Goal: Task Accomplishment & Management: Use online tool/utility

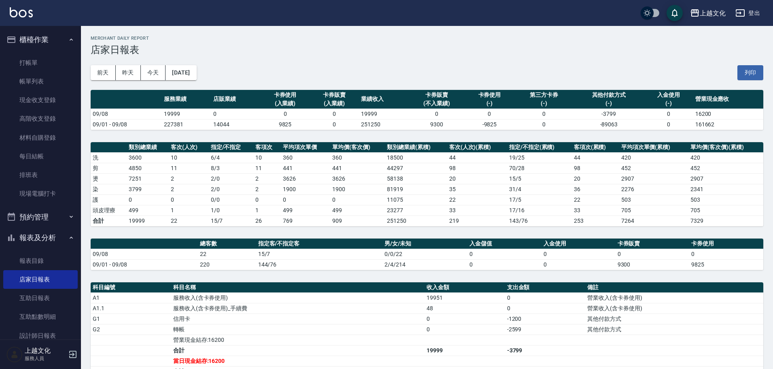
scroll to position [114, 0]
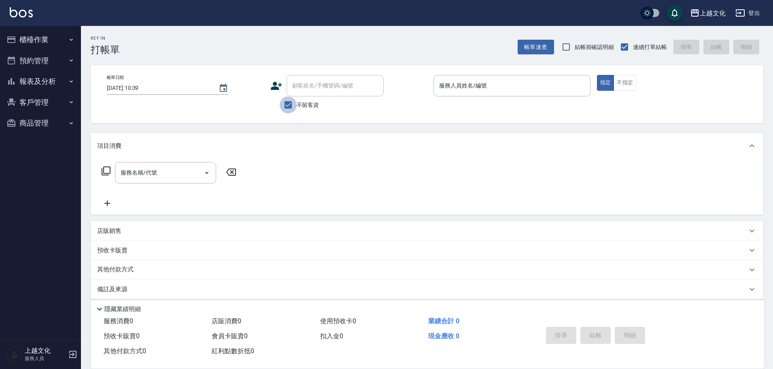
click at [289, 106] on input "不留客資" at bounding box center [288, 104] width 17 height 17
checkbox input "false"
click at [289, 91] on div "顧客姓名/手機號碼/編號" at bounding box center [335, 85] width 97 height 21
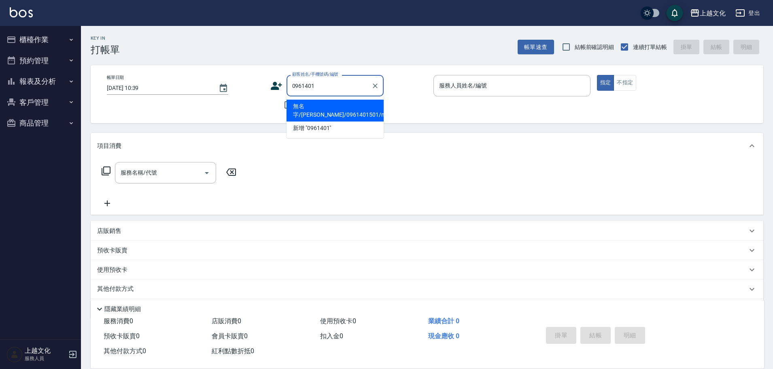
click at [309, 108] on li "無名字/[PERSON_NAME]/0961401501/null" at bounding box center [335, 111] width 97 height 22
type input "無名字/[PERSON_NAME]/0961401501/null"
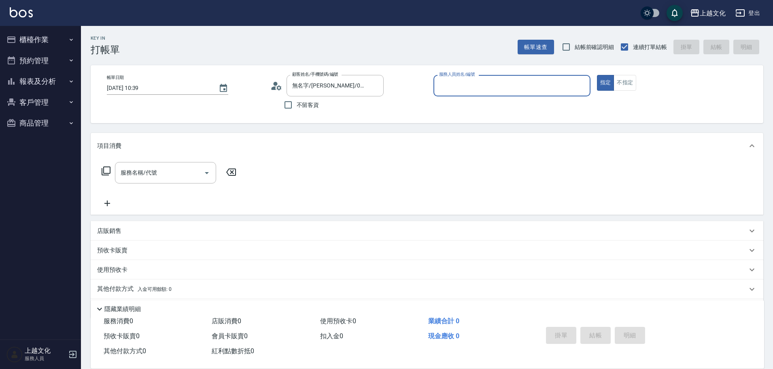
click at [275, 85] on circle at bounding box center [275, 84] width 4 height 4
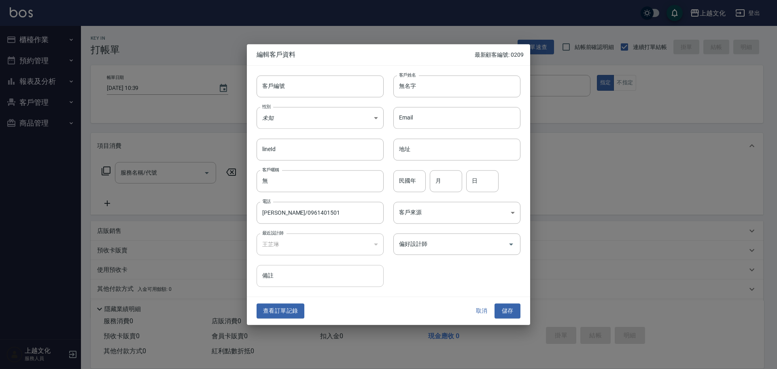
click at [282, 277] on input "備註" at bounding box center [320, 276] width 127 height 22
type input "短髮魔王捲"
click at [437, 242] on input "偏好設計師" at bounding box center [451, 244] width 108 height 14
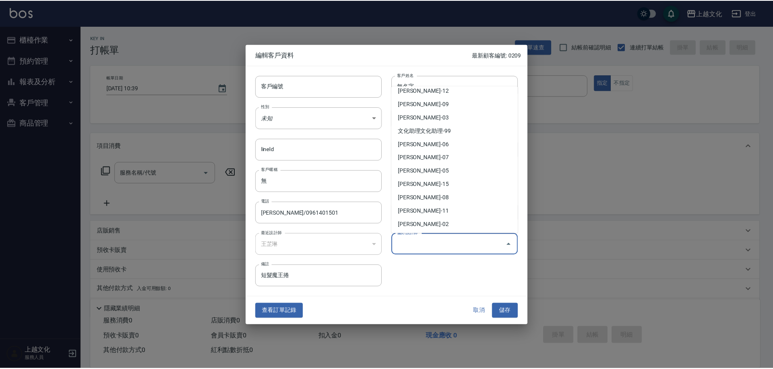
scroll to position [46, 0]
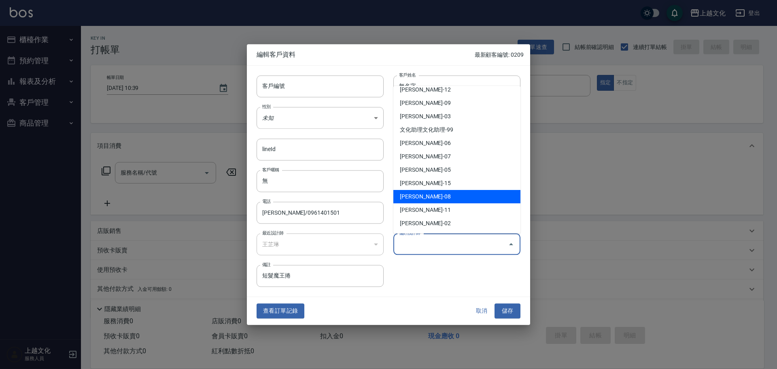
click at [430, 191] on li "[PERSON_NAME]-08" at bounding box center [456, 196] width 127 height 13
type input "[PERSON_NAME]"
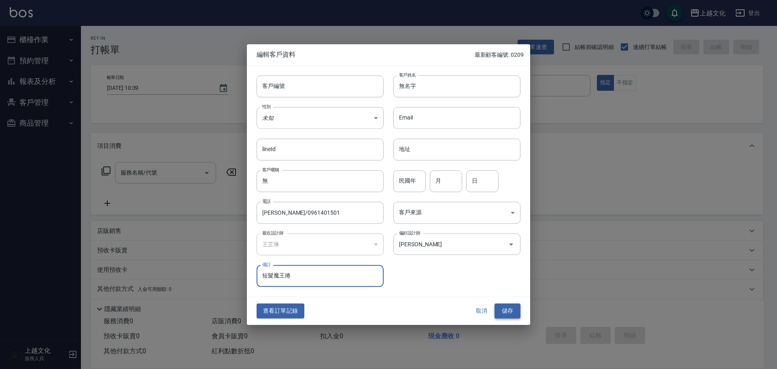
click at [517, 311] on button "儲存" at bounding box center [508, 311] width 26 height 15
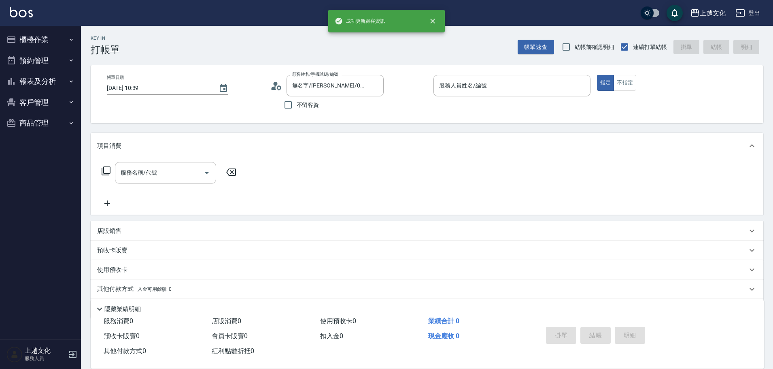
click at [275, 86] on icon at bounding box center [276, 86] width 12 height 12
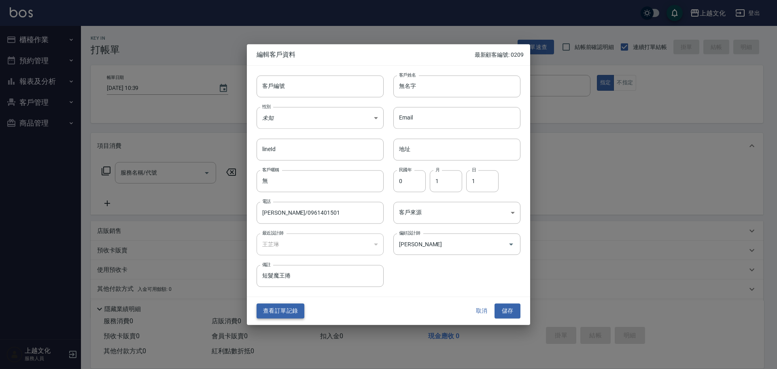
click at [275, 311] on button "查看訂單記錄" at bounding box center [281, 311] width 48 height 15
click at [275, 311] on div "Key In 打帳單 帳單速查 結帳前確認明細 連續打單結帳 掛單 結帳 明細 帳單日期 [DATE] 10:39 顧客姓名/手機號碼/編號 無名字/[PER…" at bounding box center [386, 198] width 773 height 396
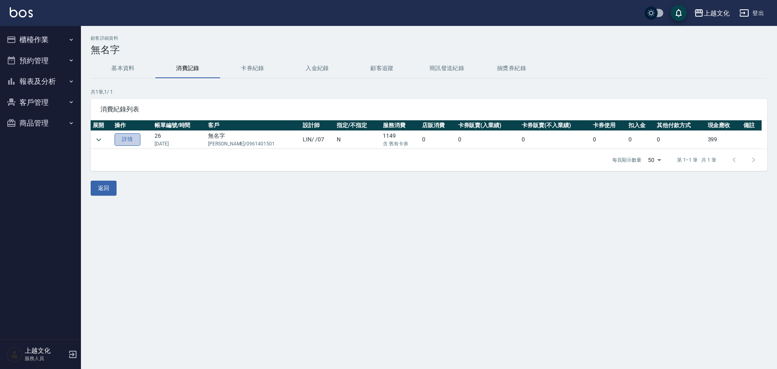
click at [133, 139] on link "詳情" at bounding box center [128, 139] width 26 height 13
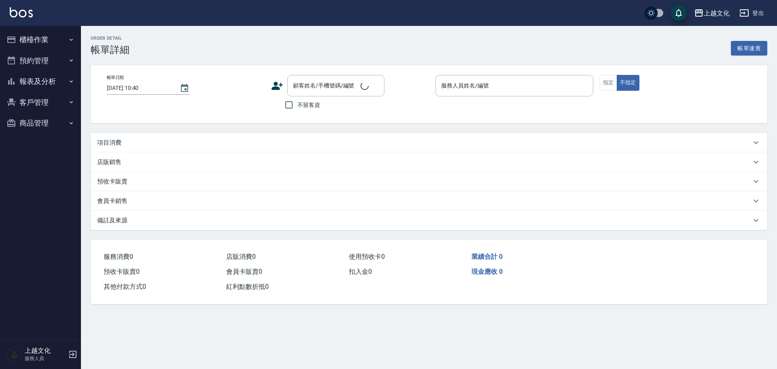
type input "[DATE] 08:00"
type input "[PERSON_NAME]-07"
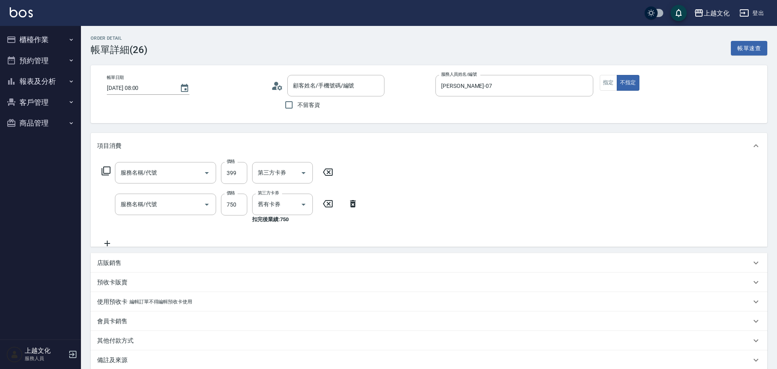
type input "頭皮499(601)"
type input "預售套餐護使用1(583)"
type input "無名字/[PERSON_NAME]/0961401501/"
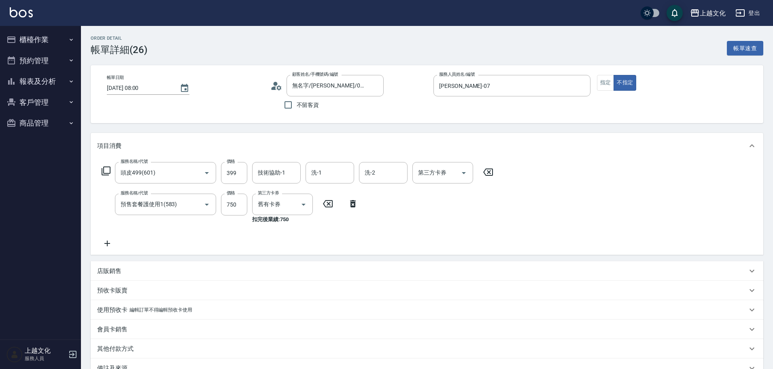
click at [30, 83] on button "報表及分析" at bounding box center [40, 81] width 74 height 21
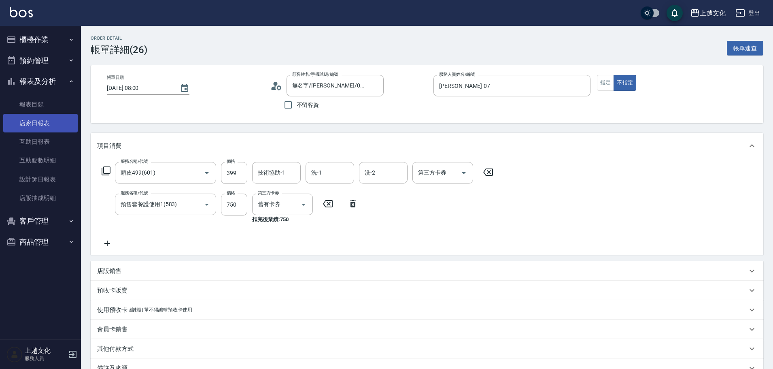
click at [35, 117] on link "店家日報表" at bounding box center [40, 123] width 74 height 19
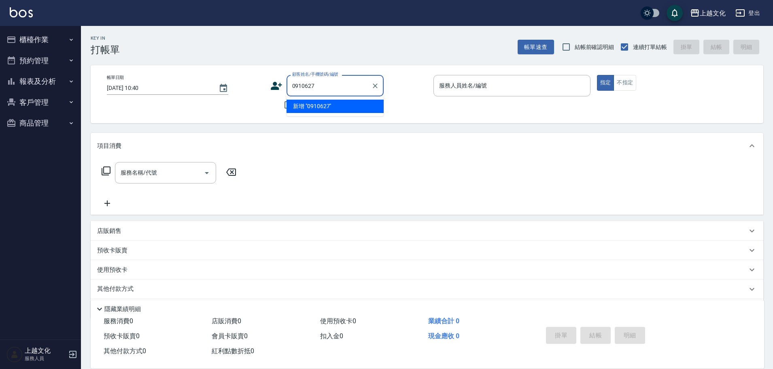
type input "0910627"
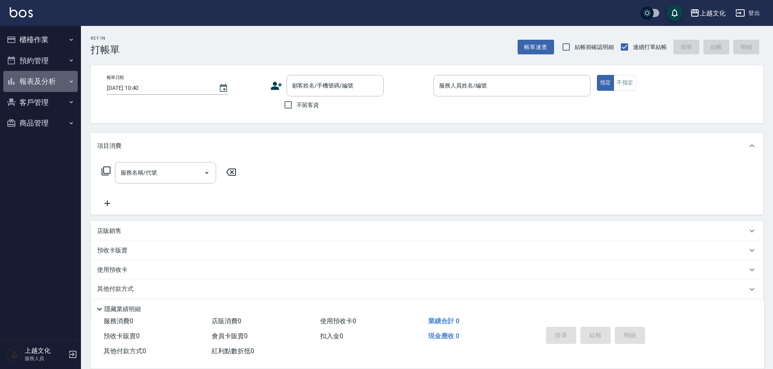
click at [64, 81] on button "報表及分析" at bounding box center [40, 81] width 74 height 21
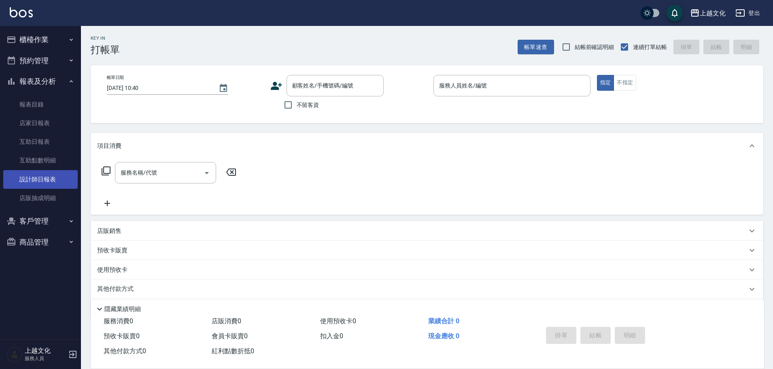
click at [55, 181] on link "設計師日報表" at bounding box center [40, 179] width 74 height 19
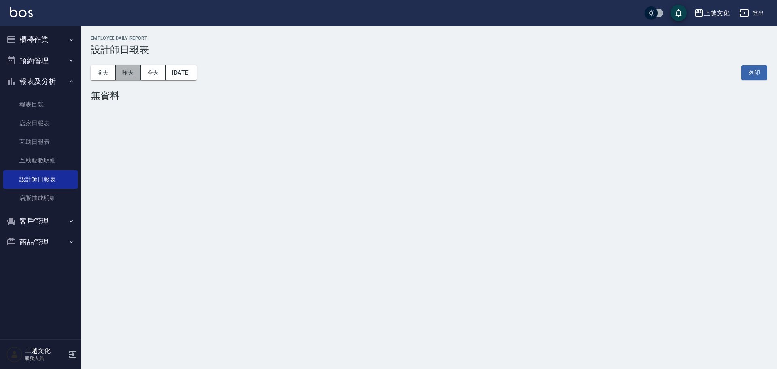
click at [116, 68] on button "昨天" at bounding box center [128, 72] width 25 height 15
